Goal: Transaction & Acquisition: Purchase product/service

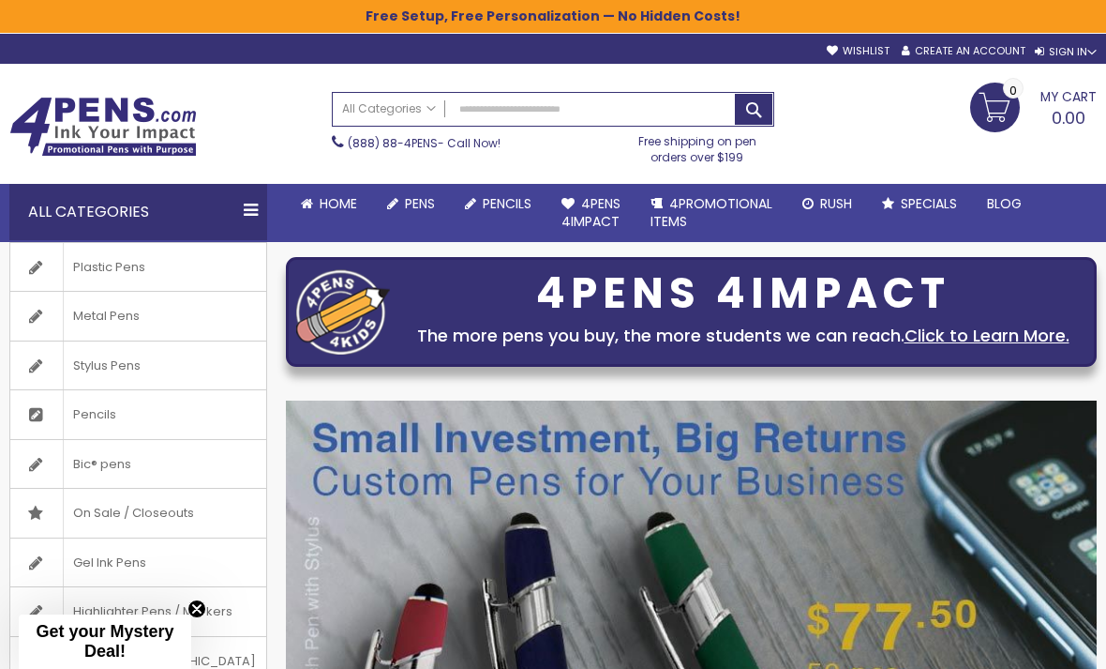
click at [846, 219] on link "Rush" at bounding box center [828, 204] width 80 height 40
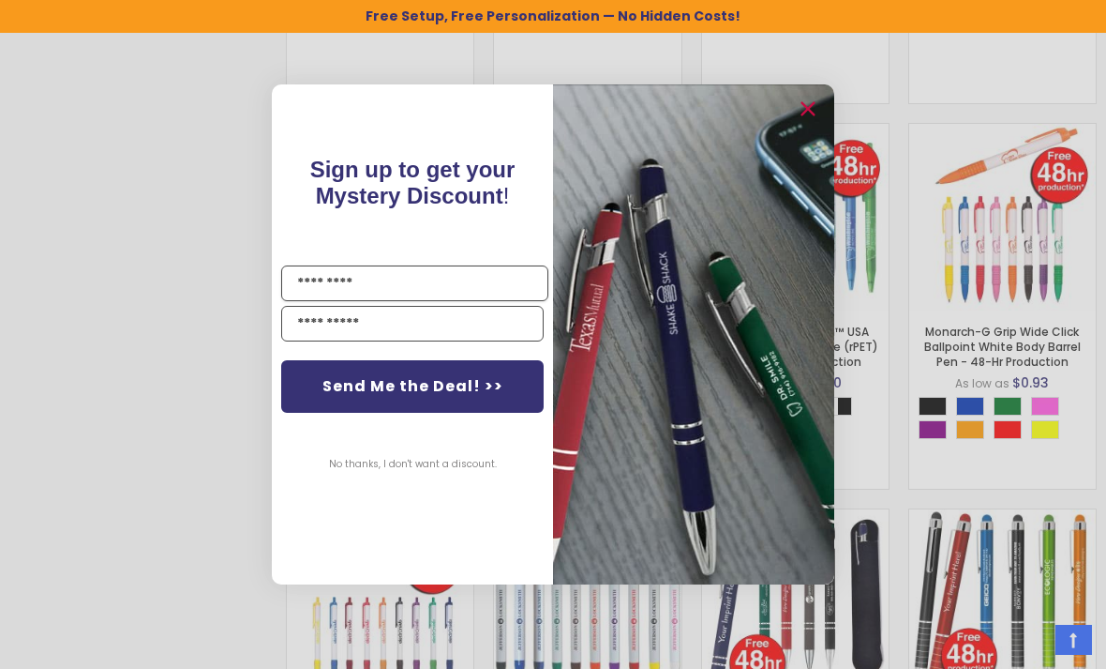
scroll to position [1250, 0]
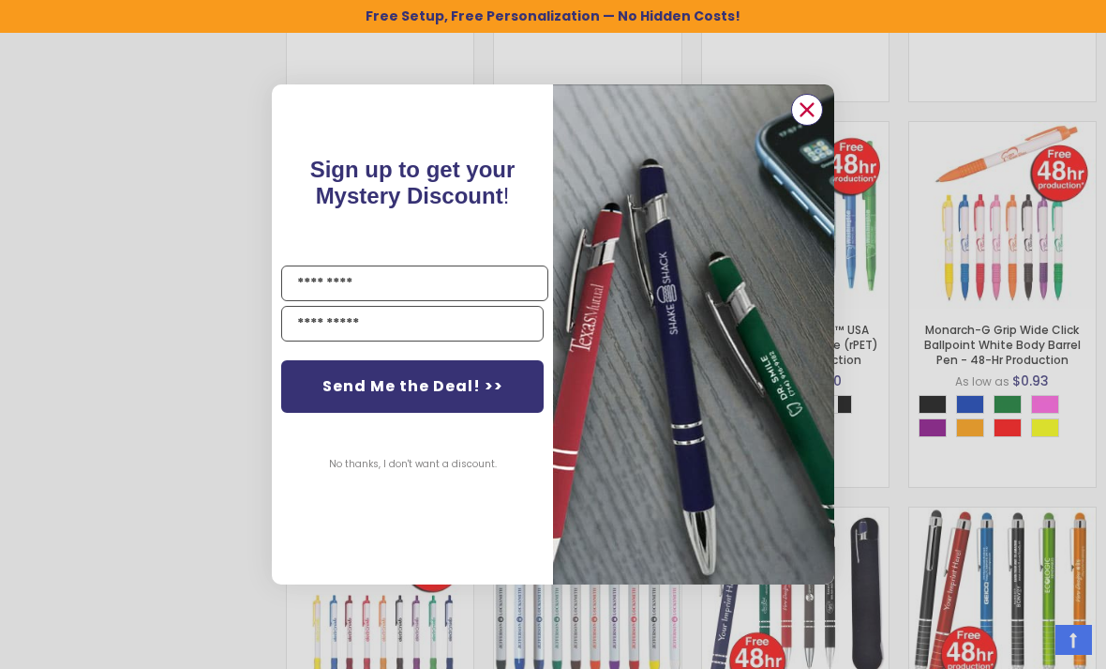
click at [821, 124] on circle "Close dialog" at bounding box center [807, 110] width 28 height 28
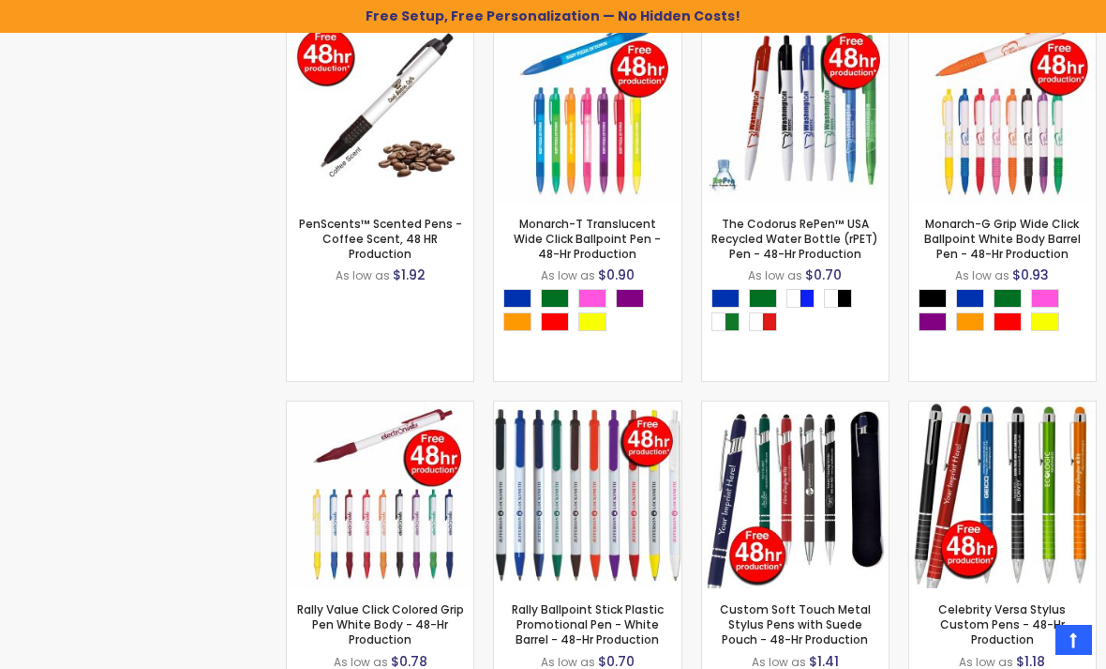
scroll to position [1355, 0]
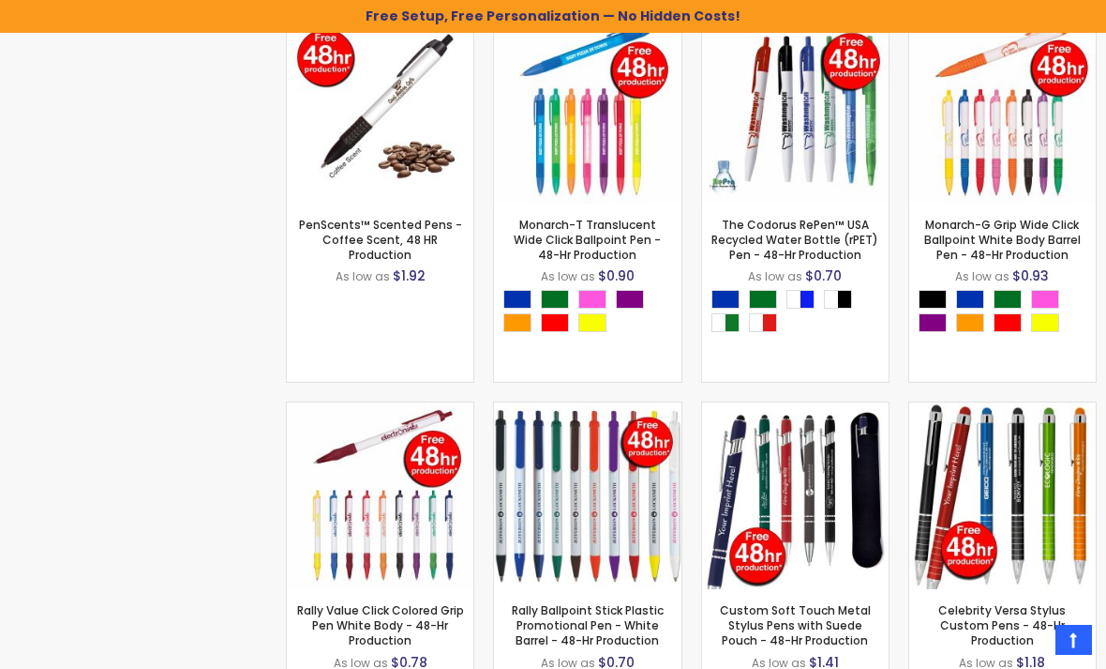
click at [795, 559] on div "- *** + Add to Cart" at bounding box center [795, 559] width 0 height 0
click at [820, 588] on img at bounding box center [795, 495] width 187 height 187
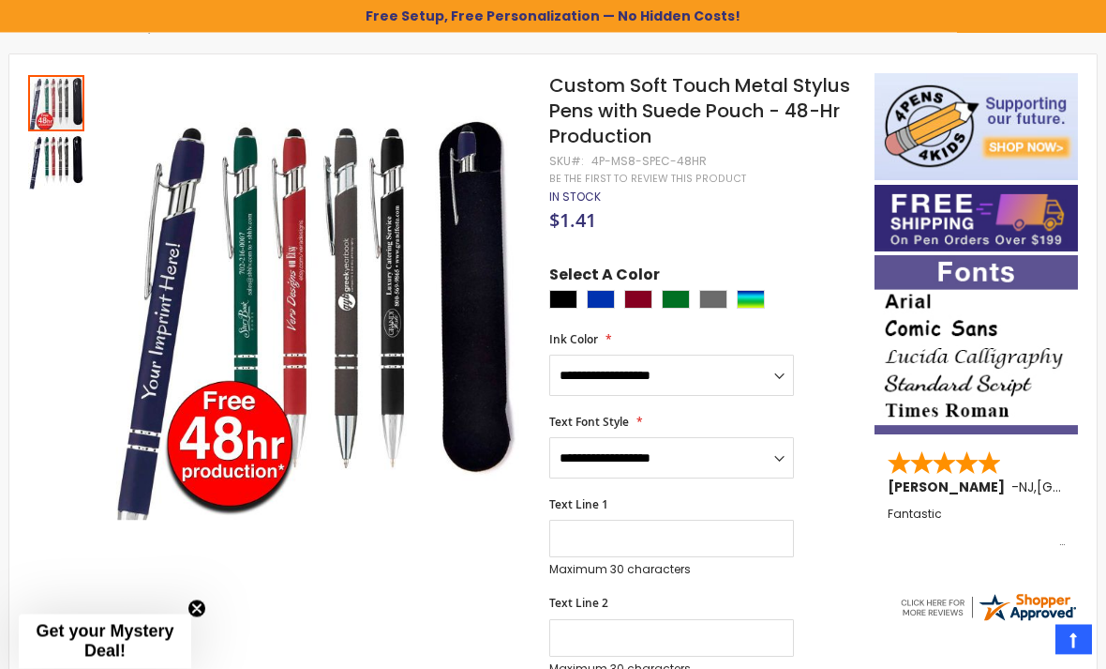
scroll to position [243, 0]
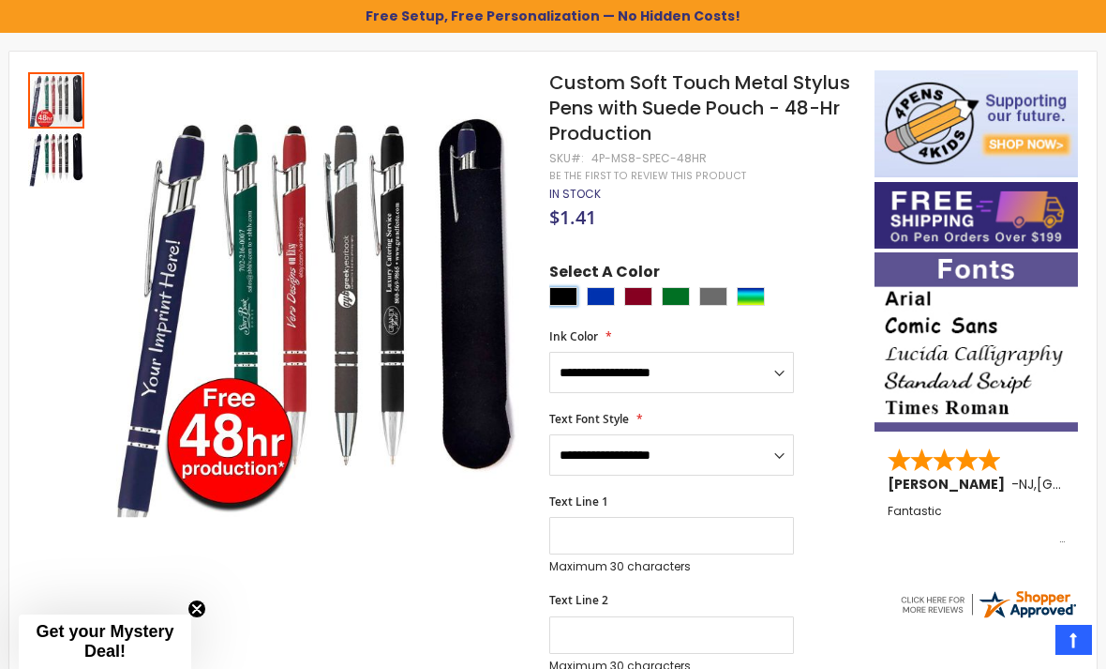
click at [571, 300] on div "Black" at bounding box center [563, 296] width 28 height 19
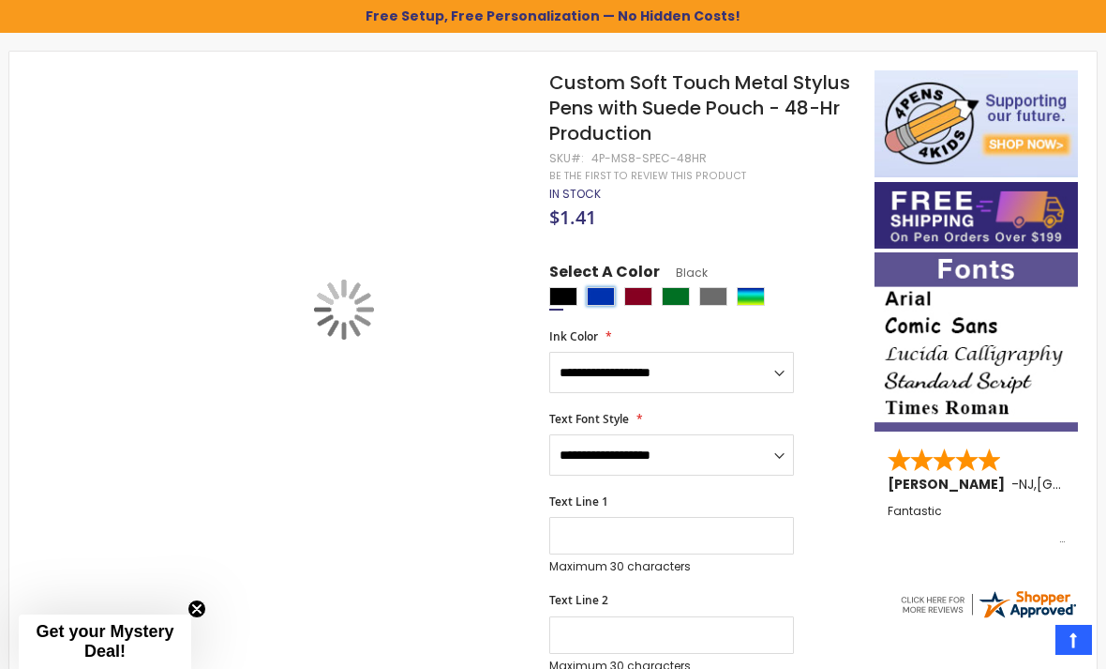
click at [611, 300] on div "Blue" at bounding box center [601, 296] width 28 height 19
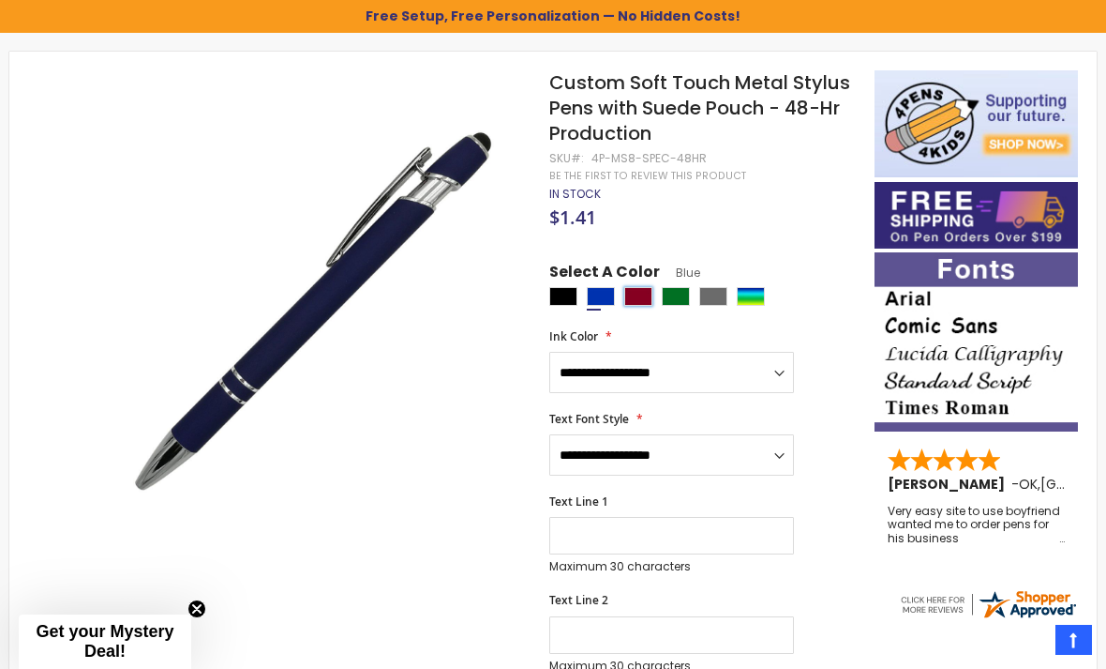
click at [641, 289] on div "Burgundy" at bounding box center [638, 296] width 28 height 19
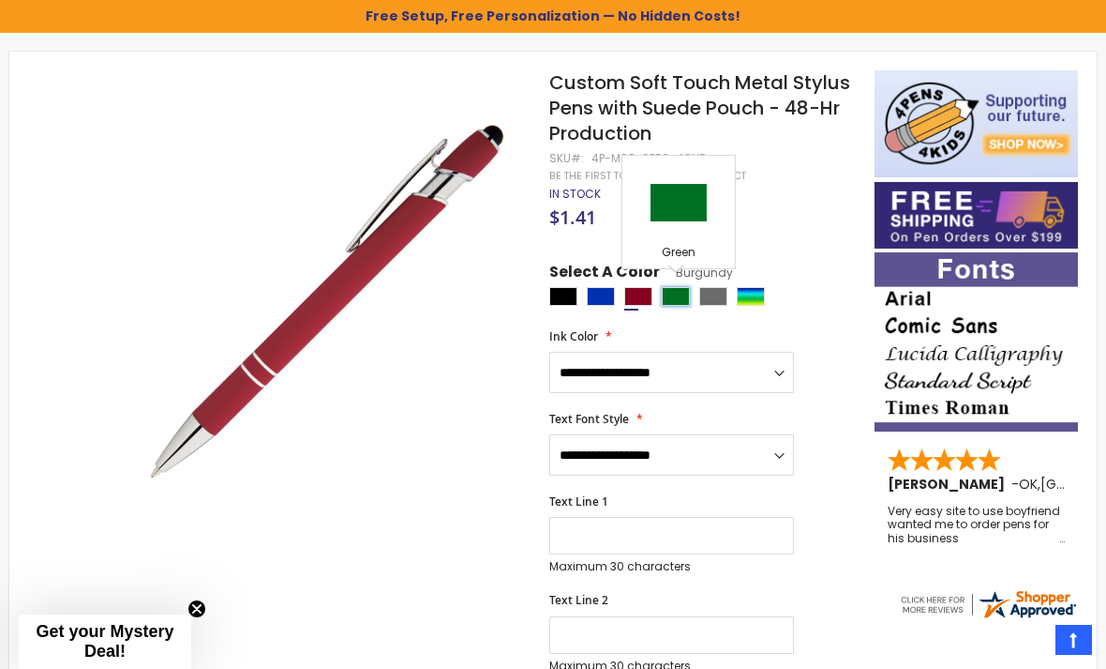
click at [680, 291] on div "Green" at bounding box center [676, 296] width 28 height 19
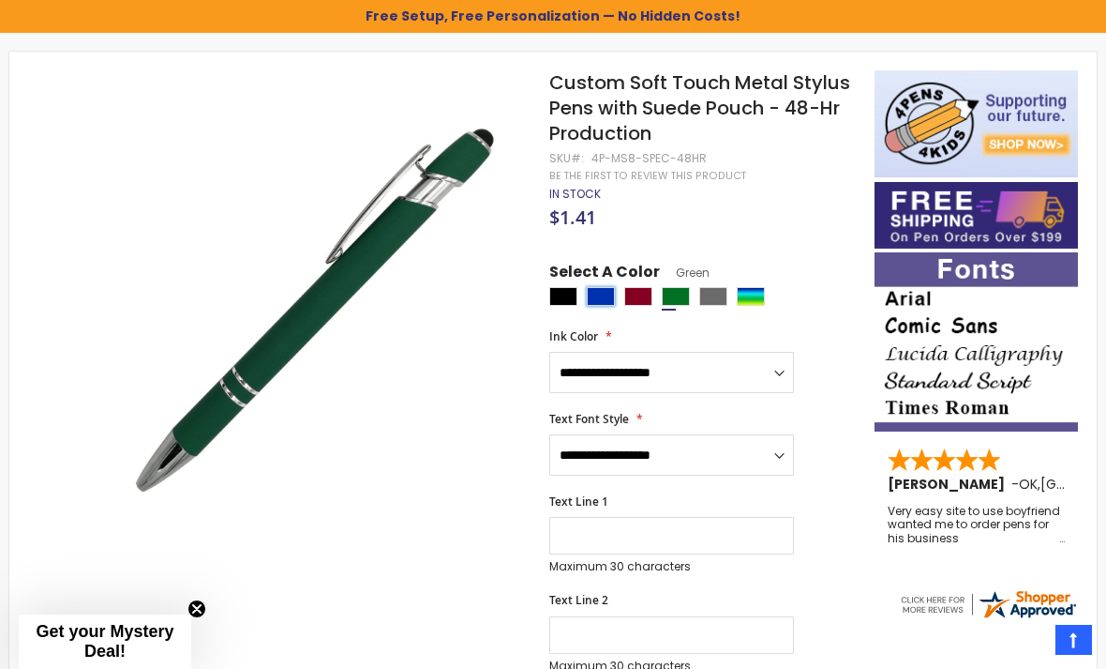
click at [599, 293] on div "Blue" at bounding box center [601, 296] width 28 height 19
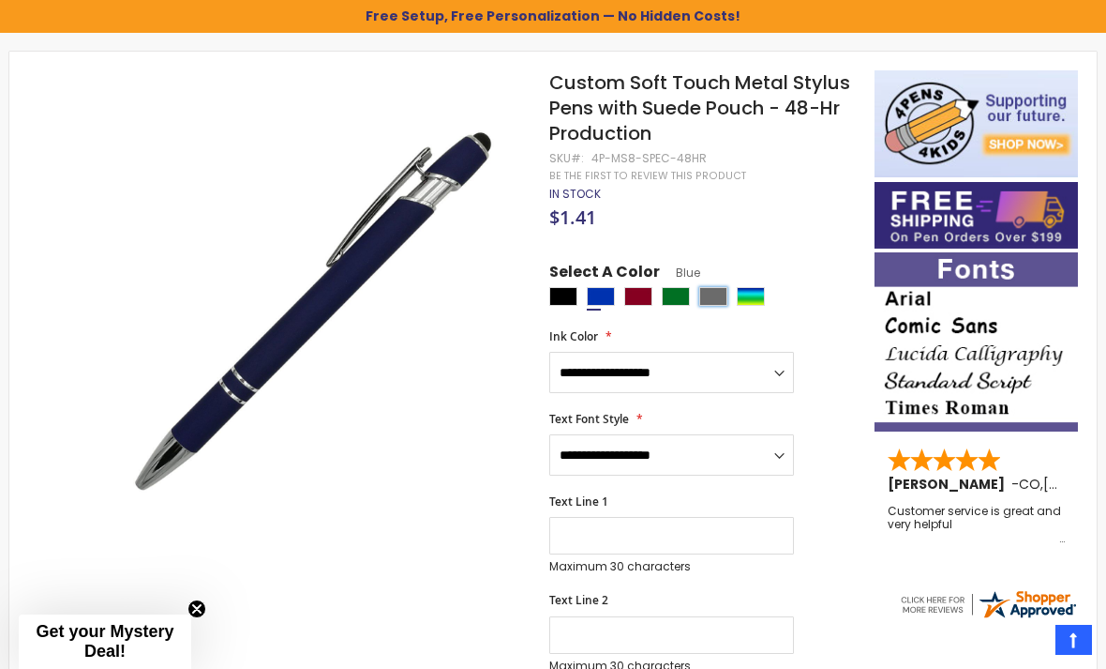
click at [713, 291] on div "Grey" at bounding box center [713, 296] width 28 height 19
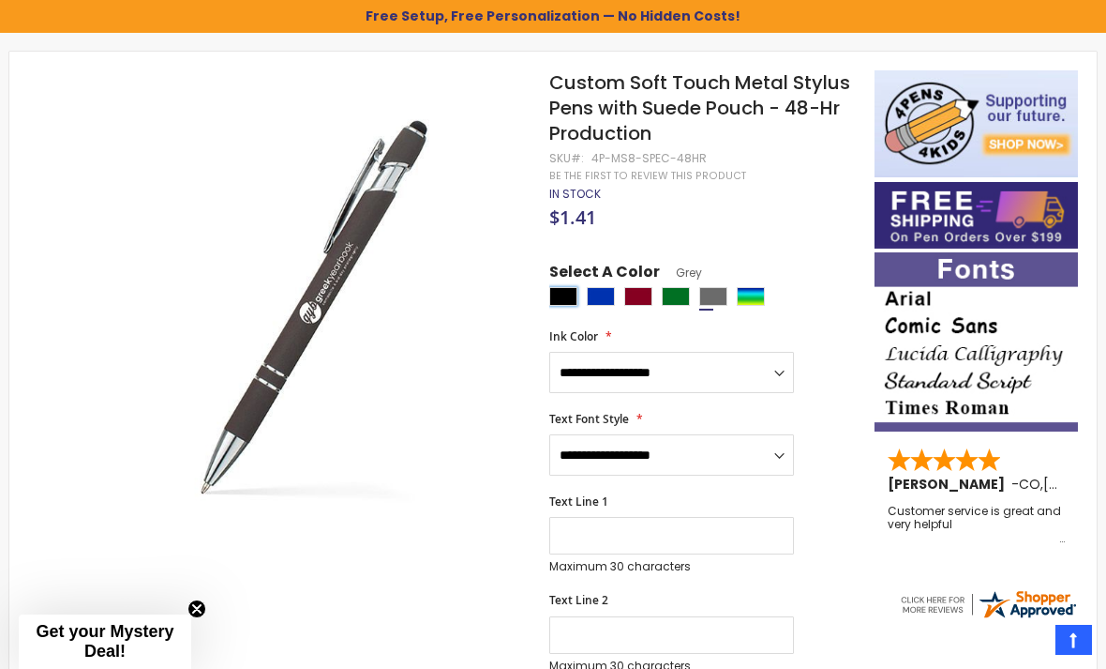
click at [571, 297] on div "Black" at bounding box center [563, 296] width 28 height 19
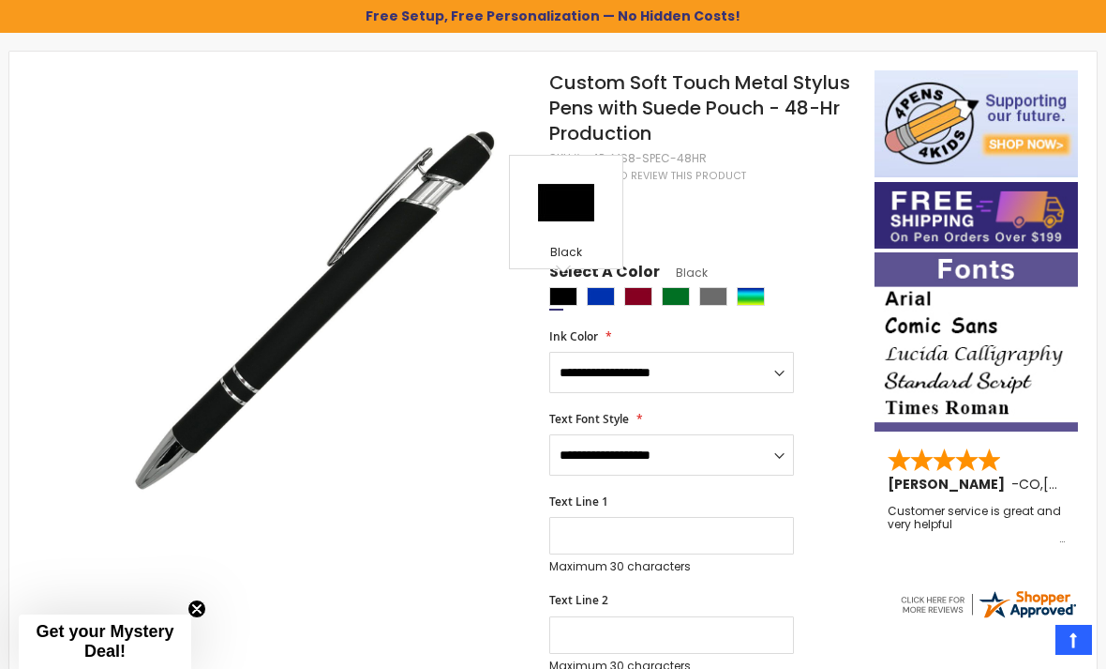
click at [770, 287] on div at bounding box center [707, 298] width 316 height 23
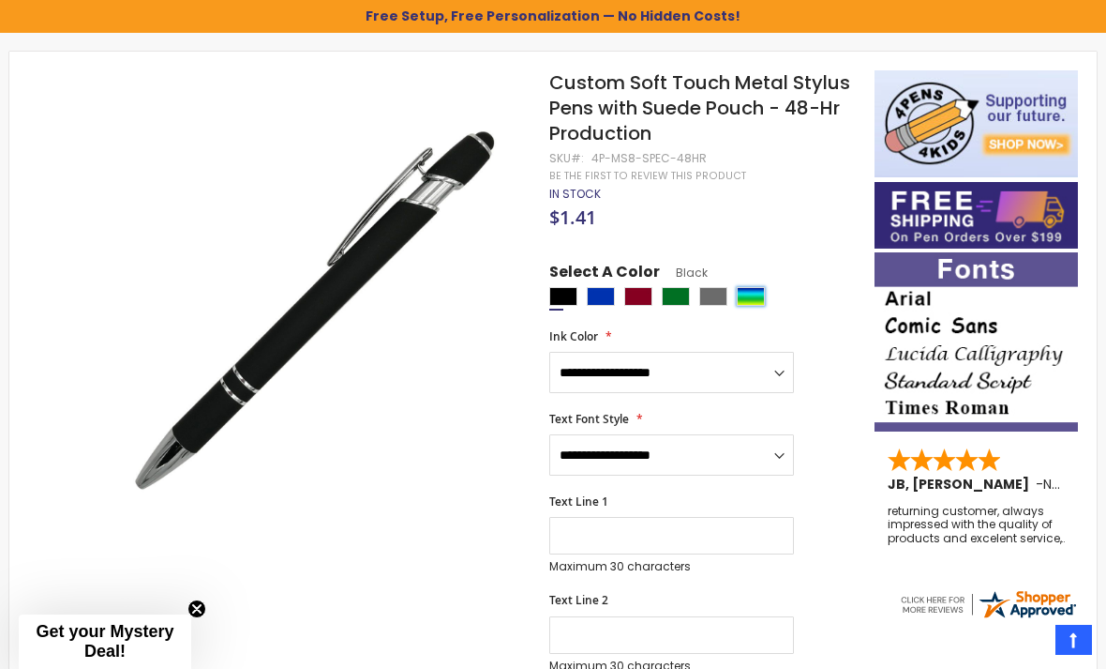
click at [738, 298] on div "Assorted" at bounding box center [751, 296] width 28 height 19
type input "****"
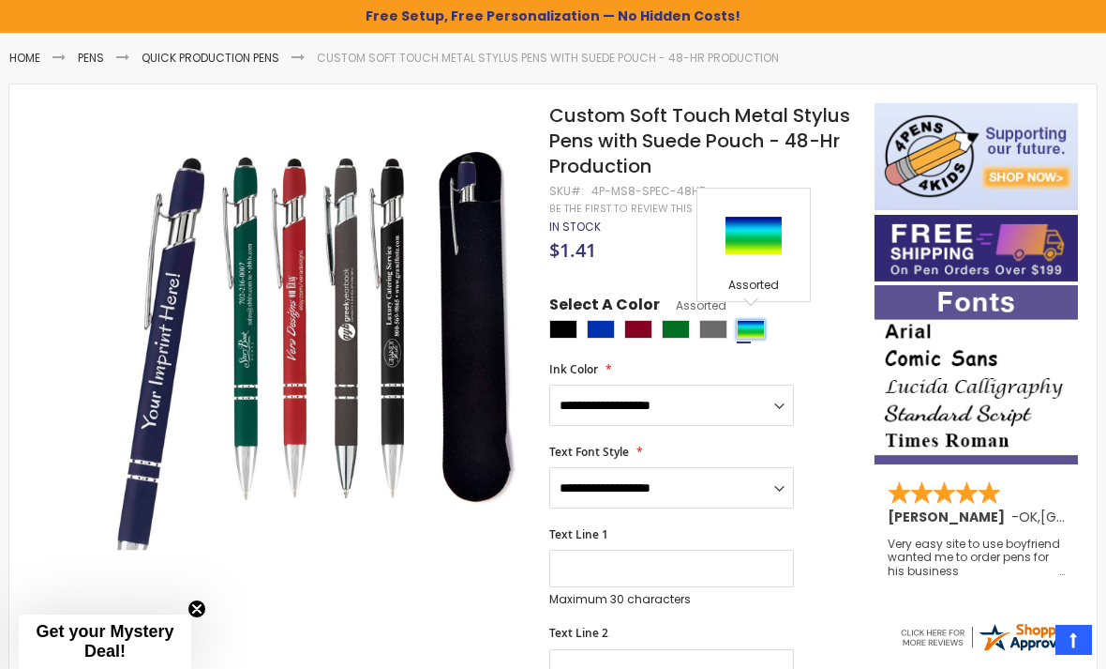
scroll to position [209, 0]
